Goal: Contribute content

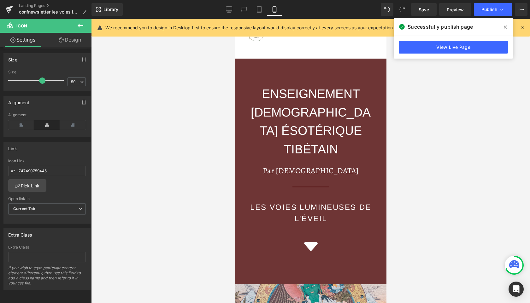
click at [0, 0] on icon at bounding box center [0, 0] width 0 height 0
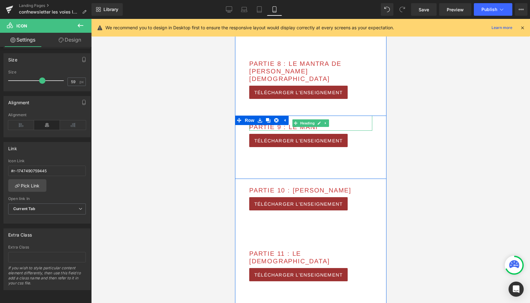
scroll to position [776, 0]
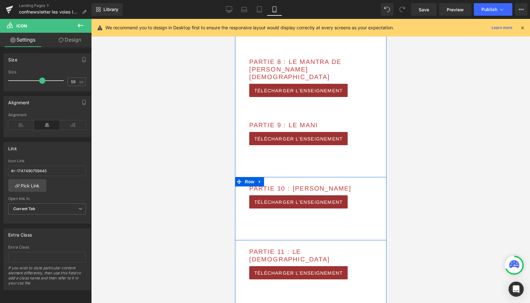
click at [312, 215] on div "PARTIE 10 : [PERSON_NAME] TÉLÉCHARGER L'ENSEIGNEMENT Button Row" at bounding box center [310, 208] width 151 height 63
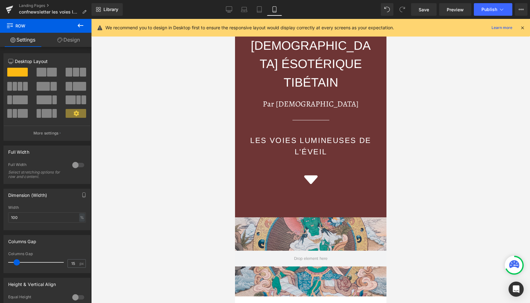
scroll to position [0, 0]
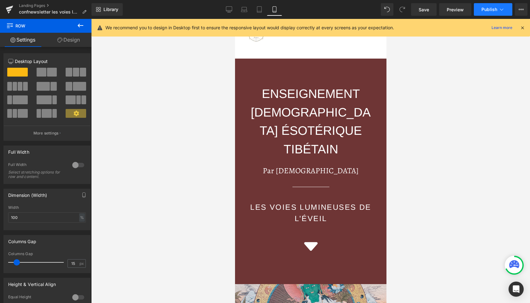
click at [487, 7] on span "Publish" at bounding box center [489, 9] width 16 height 5
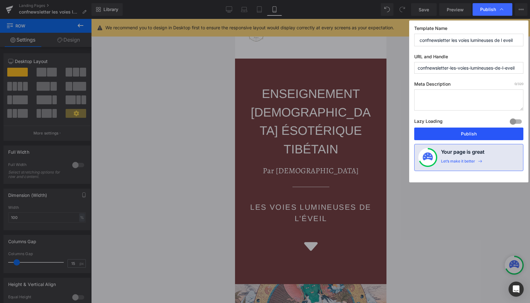
click at [443, 137] on button "Publish" at bounding box center [468, 134] width 109 height 13
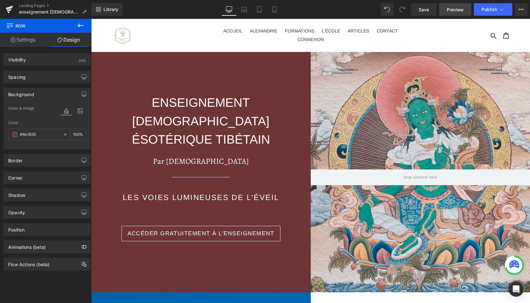
click at [455, 12] on span "Preview" at bounding box center [455, 9] width 17 height 7
click at [520, 11] on icon at bounding box center [520, 9] width 5 height 5
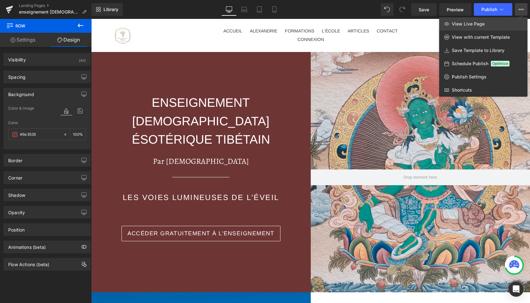
click at [481, 24] on span "View Live Page" at bounding box center [468, 24] width 33 height 6
